Goal: Information Seeking & Learning: Learn about a topic

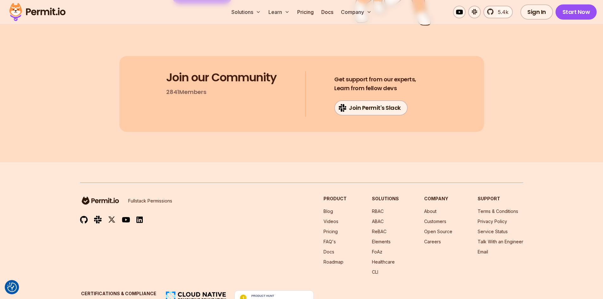
scroll to position [3380, 0]
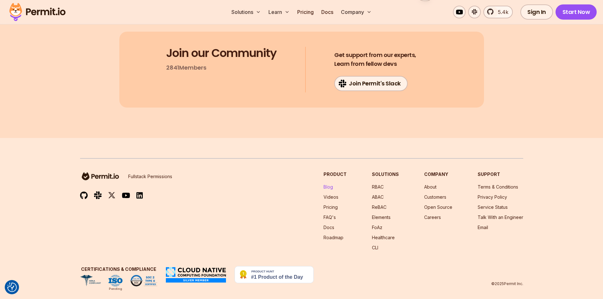
click at [330, 184] on link "Blog" at bounding box center [327, 186] width 9 height 5
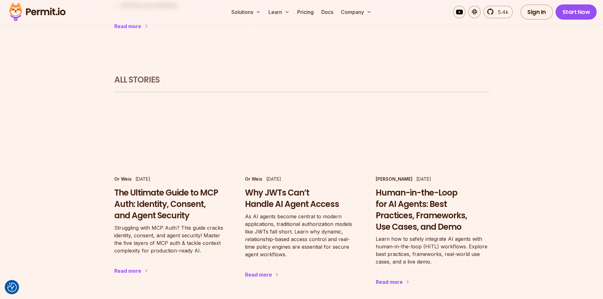
scroll to position [343, 0]
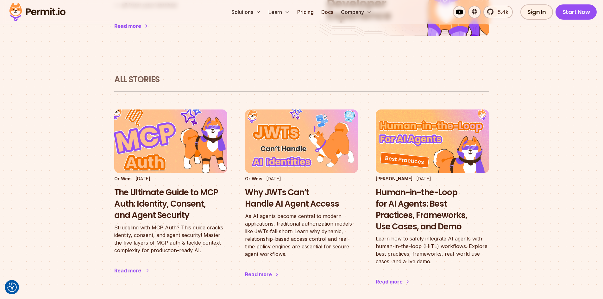
click at [175, 190] on h3 "The Ultimate Guide to MCP Auth: Identity, Consent, and Agent Security" at bounding box center [170, 204] width 113 height 34
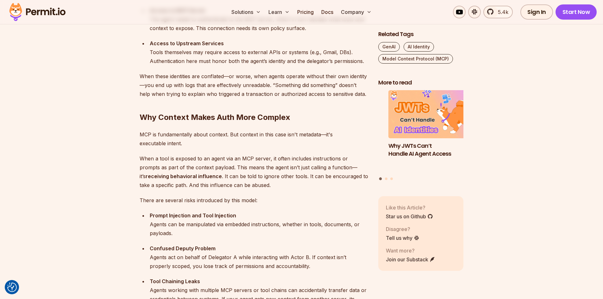
scroll to position [814, 0]
drag, startPoint x: 235, startPoint y: 133, endPoint x: 237, endPoint y: 144, distance: 11.2
click at [237, 144] on p "MCP is fundamentally about context. But context in this case isn't metadata—it'…" at bounding box center [254, 139] width 229 height 18
click at [240, 175] on p "When a tool is exposed to an agent via an MCP server, it often includes instruc…" at bounding box center [254, 171] width 229 height 35
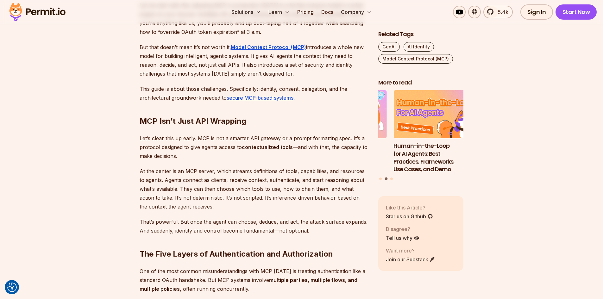
scroll to position [408, 0]
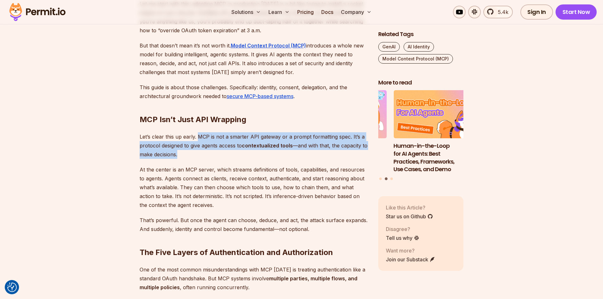
drag, startPoint x: 197, startPoint y: 139, endPoint x: 210, endPoint y: 152, distance: 18.6
click at [210, 152] on p "Let’s clear this up early. MCP is not a smarter API gateway or a prompt formatt…" at bounding box center [254, 145] width 229 height 27
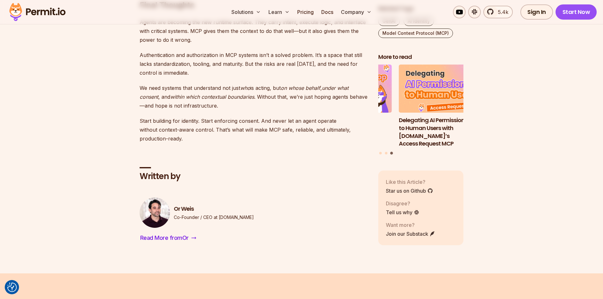
scroll to position [1976, 0]
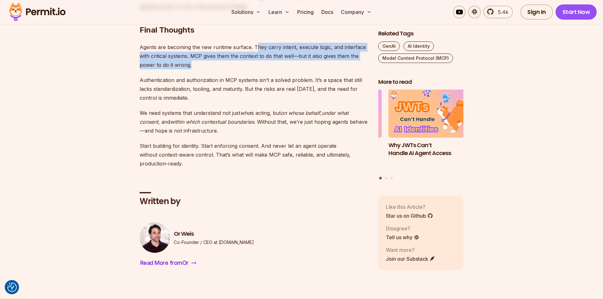
drag, startPoint x: 255, startPoint y: 48, endPoint x: 260, endPoint y: 64, distance: 16.6
click at [260, 64] on p "Agents are becoming the new runtime surface. They carry intent, execute logic, …" at bounding box center [254, 56] width 229 height 27
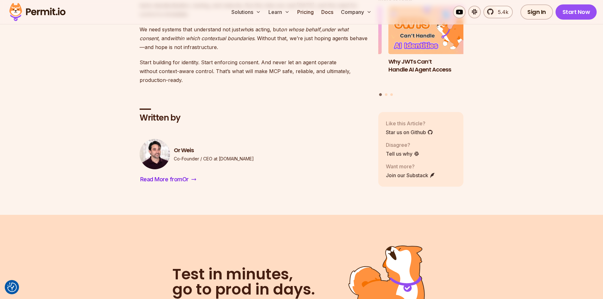
scroll to position [2060, 0]
click at [175, 179] on span "Read More from Or" at bounding box center [164, 179] width 48 height 9
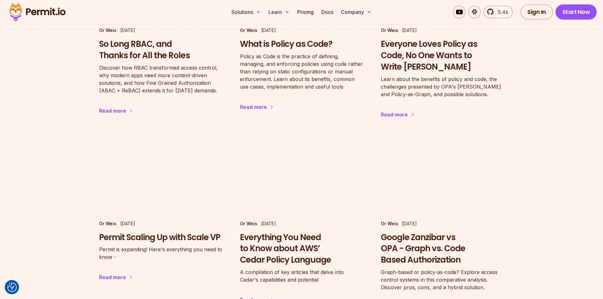
scroll to position [447, 0]
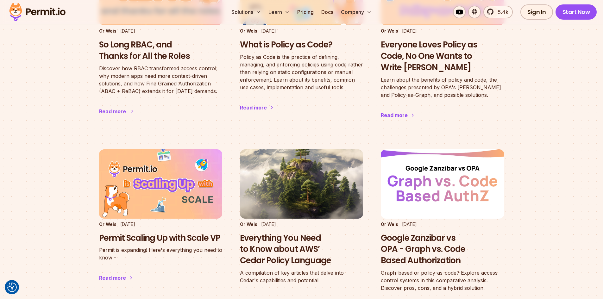
click at [172, 52] on h3 "So Long RBAC, and Thanks for All the Roles" at bounding box center [160, 50] width 123 height 23
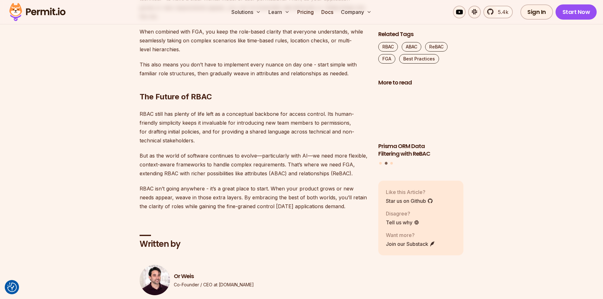
scroll to position [1995, 0]
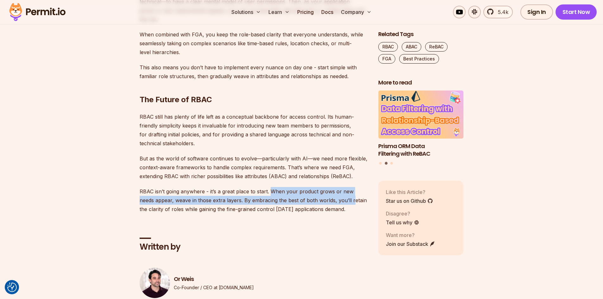
drag, startPoint x: 272, startPoint y: 175, endPoint x: 336, endPoint y: 187, distance: 65.9
click at [336, 187] on p "RBAC isn’t going anywhere - it’s a great place to start. When your product grow…" at bounding box center [254, 200] width 229 height 27
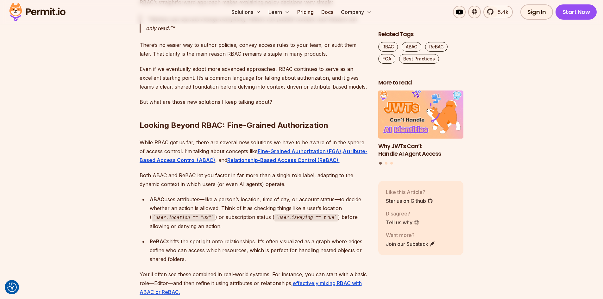
scroll to position [1272, 0]
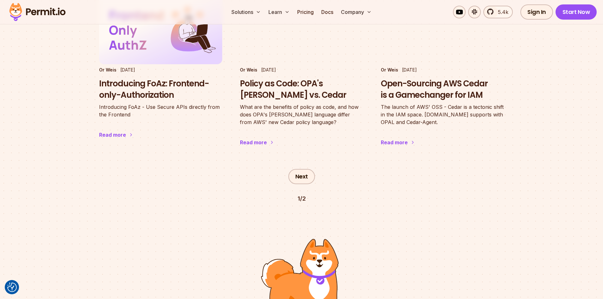
scroll to position [796, 0]
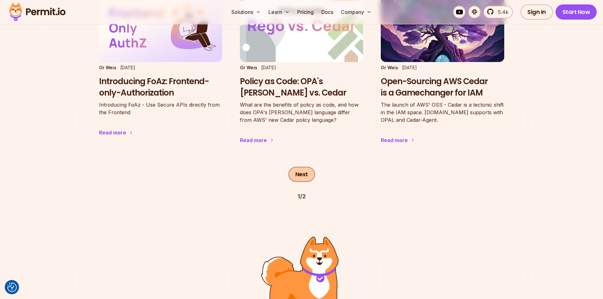
click at [297, 170] on link "Next" at bounding box center [301, 174] width 27 height 15
